Goal: Contribute content: Add original content to the website for others to see

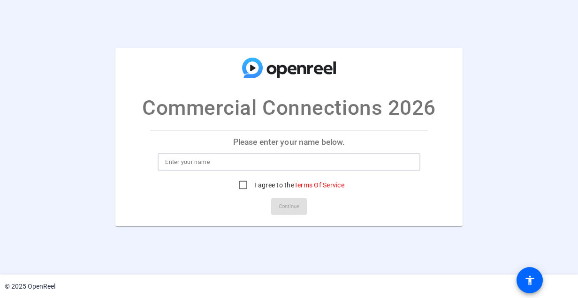
click at [234, 163] on input at bounding box center [288, 162] width 247 height 11
type input "[PERSON_NAME]"
click at [243, 181] on input "I agree to the Terms Of Service" at bounding box center [243, 185] width 19 height 19
checkbox input "true"
click at [291, 210] on span "Continue" at bounding box center [289, 207] width 21 height 14
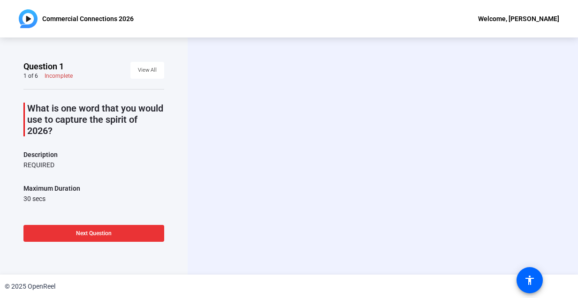
click at [102, 237] on span "Next Question" at bounding box center [94, 233] width 36 height 7
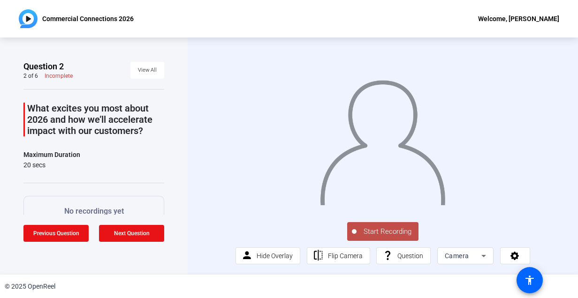
click at [380, 237] on span "Start Recording" at bounding box center [388, 232] width 62 height 11
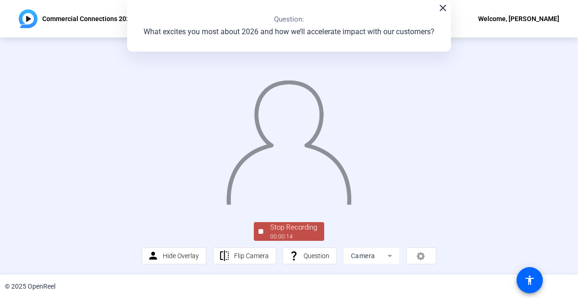
click at [443, 8] on mat-icon "close" at bounding box center [442, 7] width 11 height 11
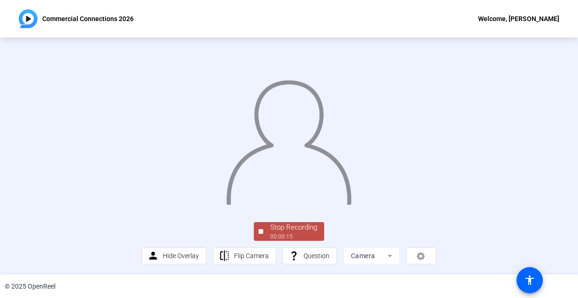
click at [432, 214] on div at bounding box center [289, 131] width 294 height 166
drag, startPoint x: 573, startPoint y: 170, endPoint x: 569, endPoint y: 217, distance: 47.5
click at [569, 217] on div "Stop Recording 00:00:18 person Hide Overlay flip Flip Camera question_mark Ques…" at bounding box center [289, 156] width 578 height 237
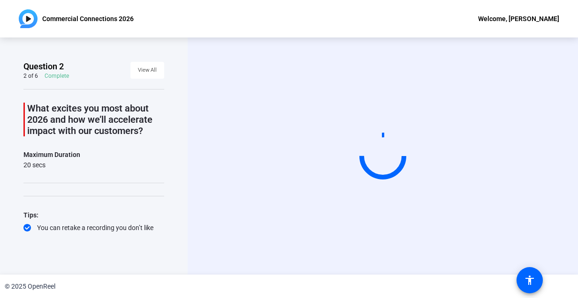
drag, startPoint x: 575, startPoint y: 205, endPoint x: 567, endPoint y: 248, distance: 44.4
click at [567, 248] on div "Question 2 2 of 6 Complete View All What excites you most about 2026 and how we…" at bounding box center [289, 156] width 578 height 237
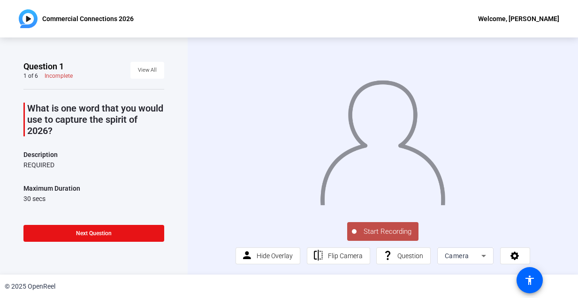
click at [380, 233] on span "Start Recording" at bounding box center [388, 232] width 62 height 11
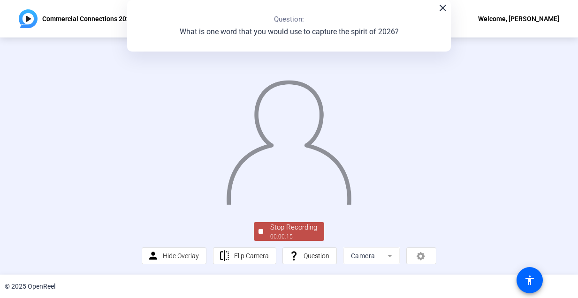
click at [294, 233] on div "Stop Recording" at bounding box center [293, 227] width 47 height 11
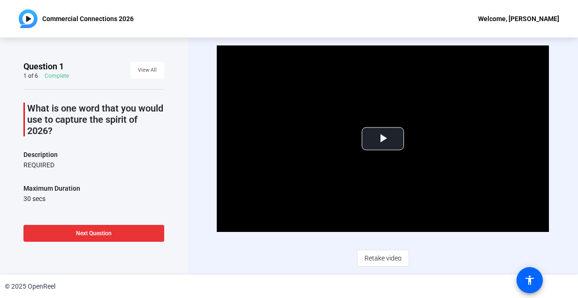
click at [69, 231] on span at bounding box center [93, 233] width 141 height 23
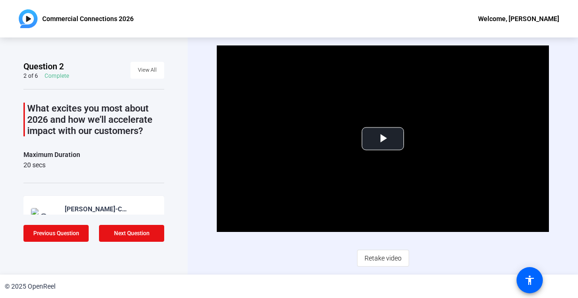
click at [159, 176] on div "What excites you most about 2026 and how we’ll accelerate impact with our custo…" at bounding box center [93, 200] width 141 height 223
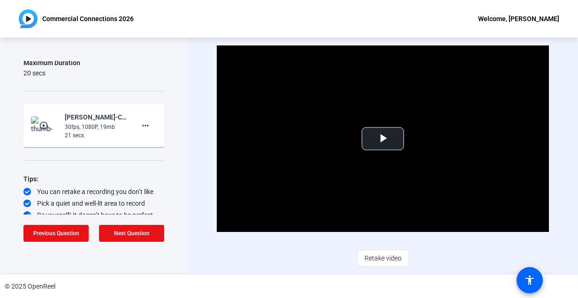
scroll to position [97, 0]
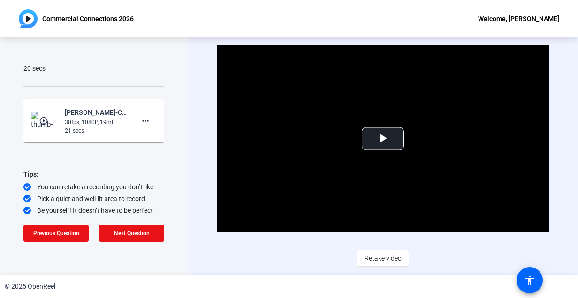
drag, startPoint x: 166, startPoint y: 76, endPoint x: 160, endPoint y: 74, distance: 6.5
click at [160, 74] on div "Question 2 2 of 6 Complete View All What excites you most about 2026 and how we…" at bounding box center [94, 156] width 188 height 237
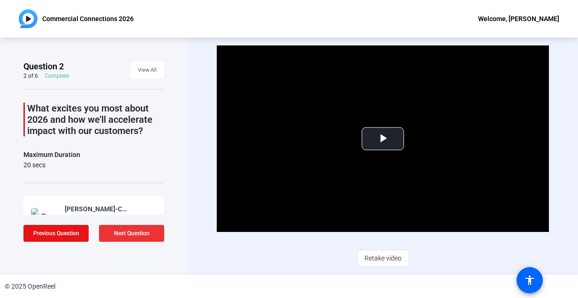
click at [132, 230] on span "Next Question" at bounding box center [132, 233] width 36 height 7
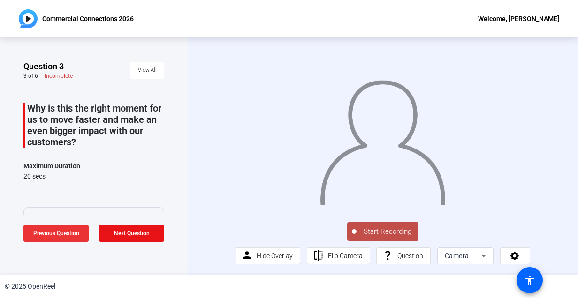
click at [61, 232] on span "Previous Question" at bounding box center [56, 233] width 46 height 7
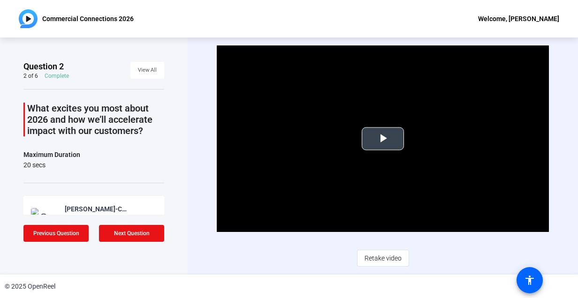
click at [383, 139] on span "Video Player" at bounding box center [383, 139] width 0 height 0
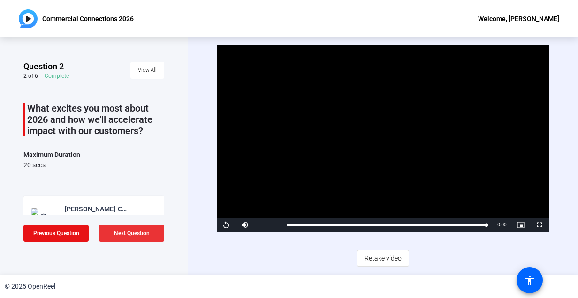
click at [151, 236] on span at bounding box center [131, 233] width 65 height 23
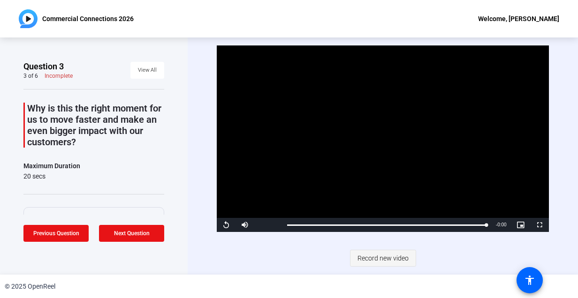
click at [383, 258] on span "Record new video" at bounding box center [383, 259] width 51 height 18
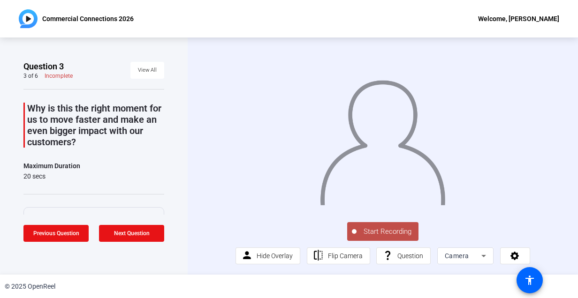
click at [378, 237] on span "Start Recording" at bounding box center [388, 232] width 62 height 11
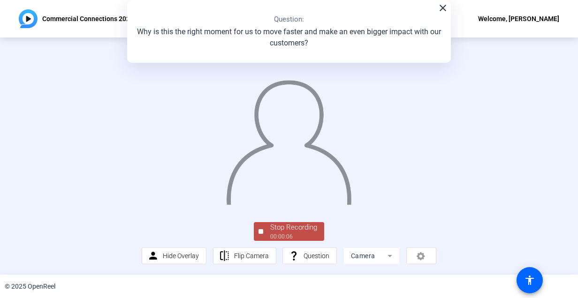
scroll to position [54, 0]
click at [278, 222] on div "Stop Recording" at bounding box center [293, 227] width 47 height 11
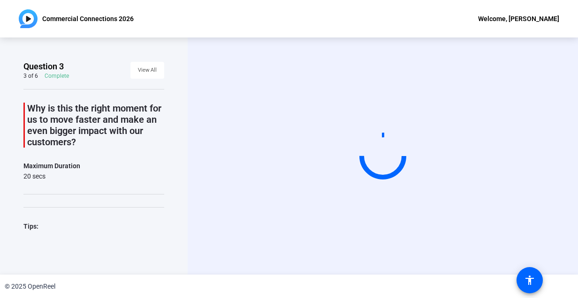
scroll to position [0, 0]
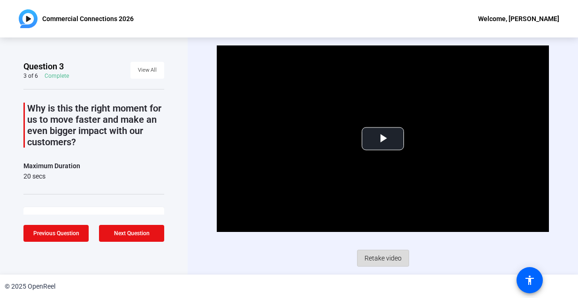
click at [394, 259] on span "Retake video" at bounding box center [383, 259] width 37 height 18
click at [387, 258] on span "Retake video" at bounding box center [383, 259] width 37 height 18
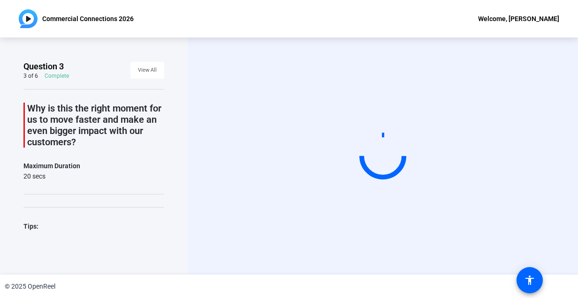
click at [313, 196] on video at bounding box center [383, 156] width 141 height 79
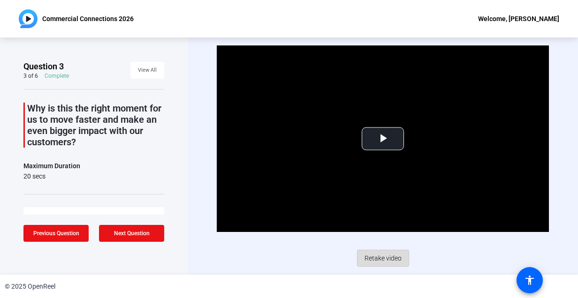
click at [375, 260] on span "Retake video" at bounding box center [383, 259] width 37 height 18
click at [124, 236] on span "Next Question" at bounding box center [132, 233] width 36 height 7
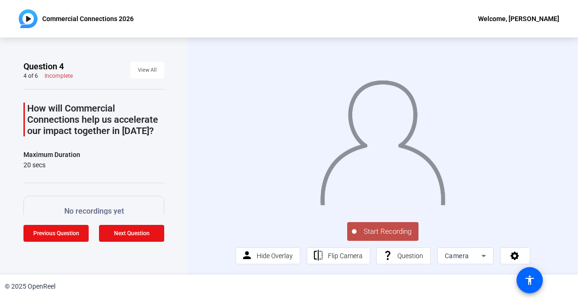
click at [375, 237] on span "Start Recording" at bounding box center [388, 232] width 62 height 11
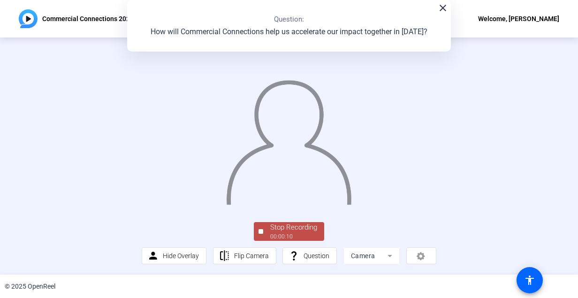
scroll to position [54, 0]
click at [289, 232] on div "Stop Recording" at bounding box center [293, 227] width 47 height 11
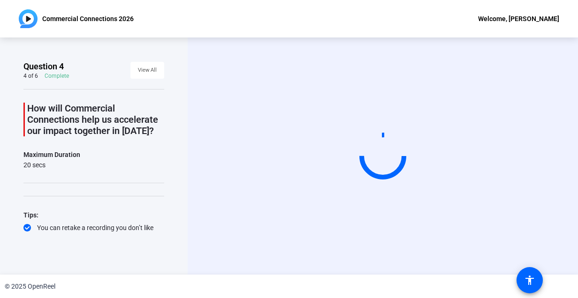
scroll to position [0, 0]
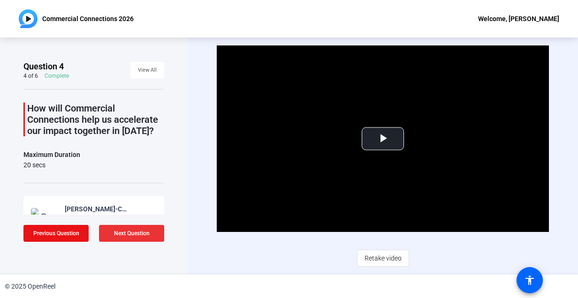
click at [110, 237] on span at bounding box center [131, 233] width 65 height 23
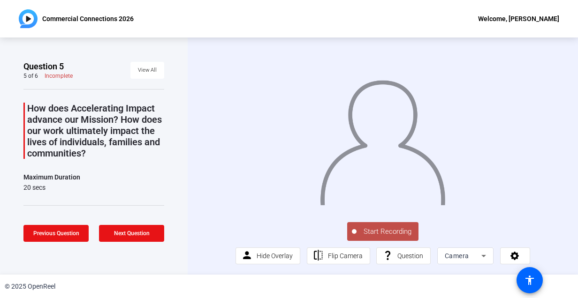
click at [396, 237] on span "Start Recording" at bounding box center [388, 232] width 62 height 11
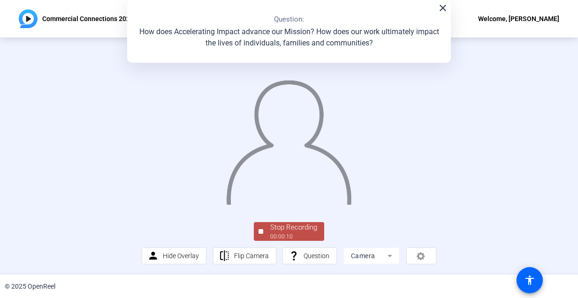
scroll to position [54, 0]
click at [291, 236] on div "00:00:11" at bounding box center [293, 237] width 47 height 8
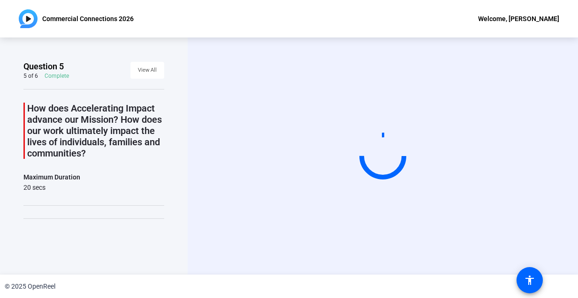
scroll to position [0, 0]
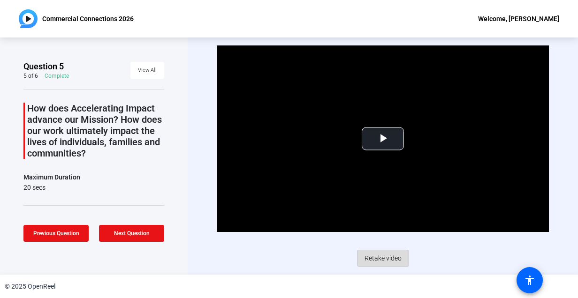
click at [389, 254] on span "Retake video" at bounding box center [383, 259] width 37 height 18
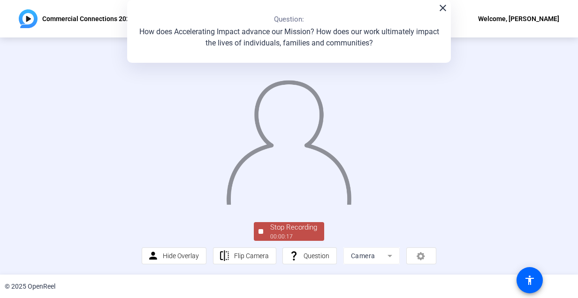
scroll to position [53, 0]
click at [293, 236] on div "00:00:18" at bounding box center [293, 237] width 47 height 8
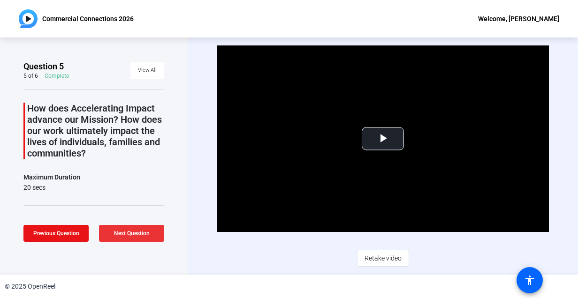
click at [138, 230] on span "Next Question" at bounding box center [132, 233] width 36 height 7
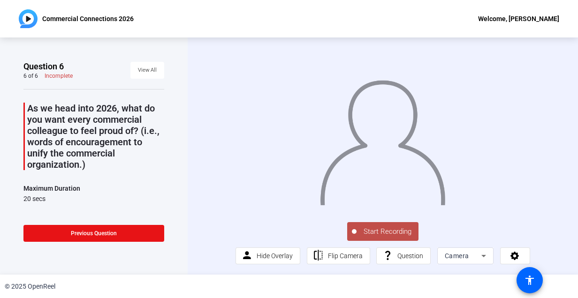
click at [381, 237] on span "Start Recording" at bounding box center [388, 232] width 62 height 11
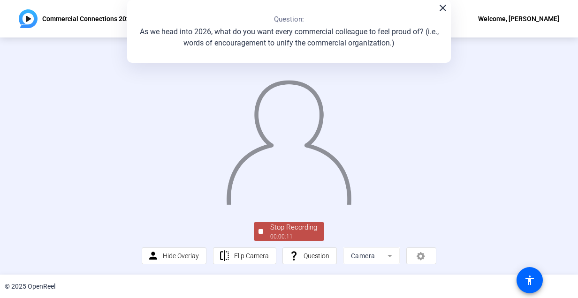
scroll to position [51, 0]
click at [297, 233] on div "Stop Recording" at bounding box center [293, 227] width 47 height 11
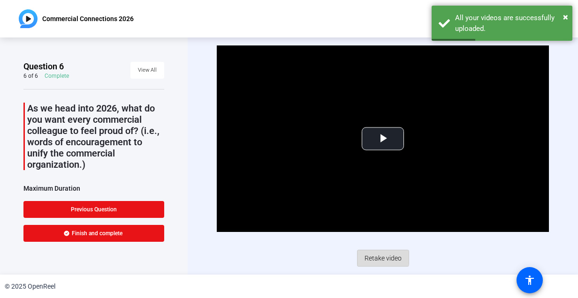
click at [378, 257] on span "Retake video" at bounding box center [383, 259] width 37 height 18
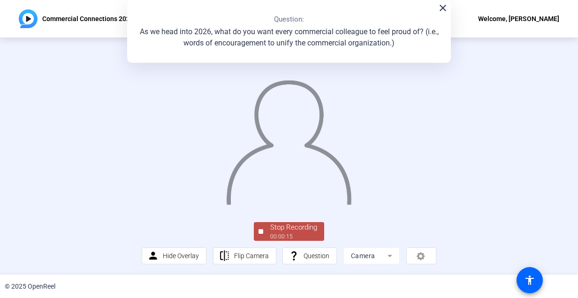
scroll to position [54, 0]
click at [278, 234] on div "00:00:16" at bounding box center [293, 237] width 47 height 8
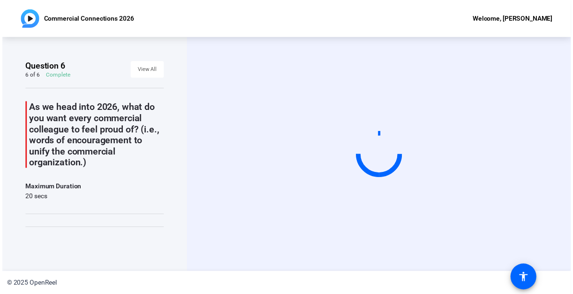
scroll to position [0, 0]
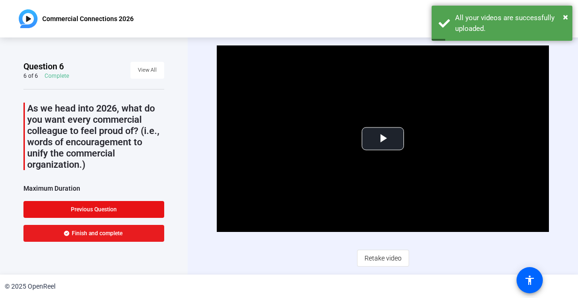
click at [104, 242] on span at bounding box center [93, 233] width 141 height 23
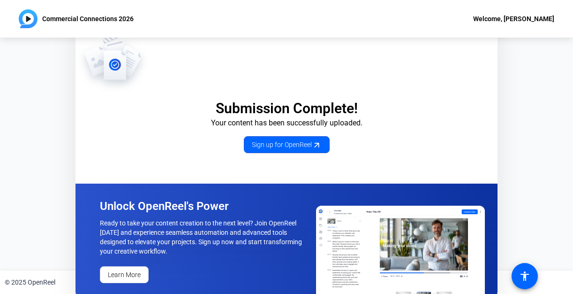
click at [104, 236] on p "Ready to take your content creation to the next level? Join OpenReel today and …" at bounding box center [203, 237] width 206 height 38
